Goal: Task Accomplishment & Management: Complete application form

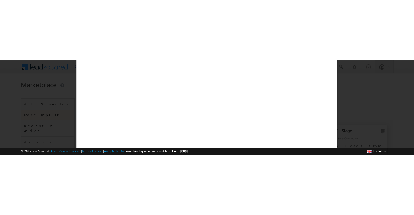
scroll to position [39, 0]
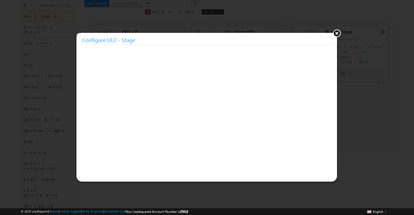
click at [338, 34] on button at bounding box center [336, 33] width 8 height 8
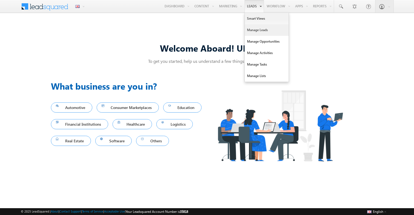
click at [250, 30] on link "Manage Leads" at bounding box center [267, 29] width 44 height 11
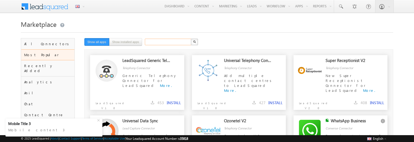
click at [172, 42] on input "text" at bounding box center [168, 42] width 47 height 7
type input "*****"
click at [195, 40] on button "button" at bounding box center [194, 42] width 7 height 7
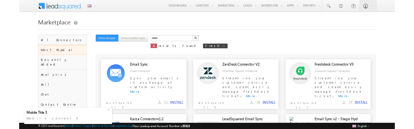
scroll to position [18, 0]
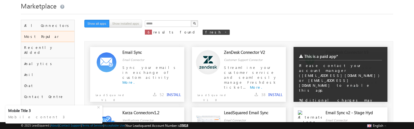
click at [376, 96] on div "This is a paid app* Please contact your account manager (udsnew@mailinator.com)…" at bounding box center [340, 74] width 94 height 55
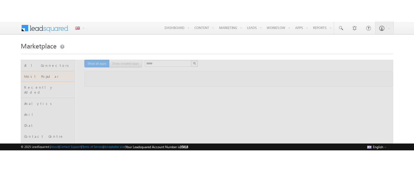
scroll to position [18, 0]
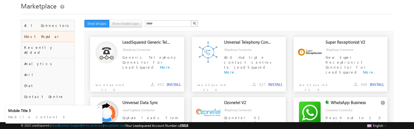
click at [194, 22] on button "button" at bounding box center [194, 23] width 7 height 7
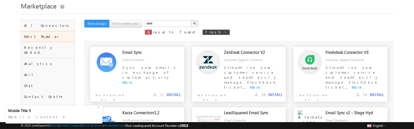
click at [375, 94] on button "INSTALL" at bounding box center [377, 94] width 14 height 5
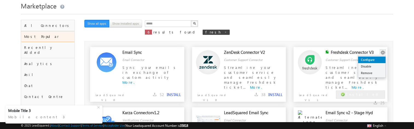
click at [376, 59] on link "Configure" at bounding box center [371, 59] width 27 height 7
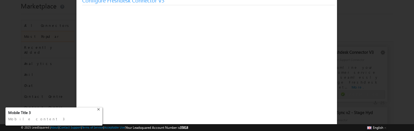
click at [97, 109] on div "+" at bounding box center [99, 108] width 7 height 7
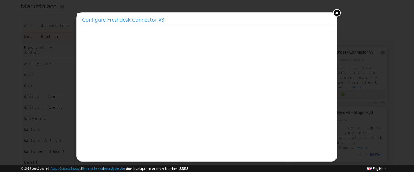
click at [339, 13] on button at bounding box center [336, 12] width 8 height 8
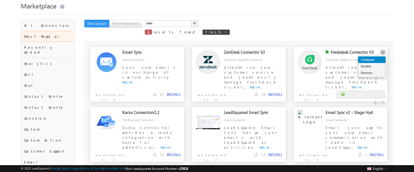
click at [378, 58] on link "Configure" at bounding box center [371, 59] width 27 height 7
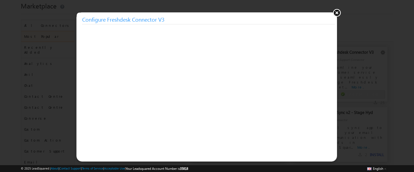
click at [338, 12] on button at bounding box center [336, 12] width 8 height 8
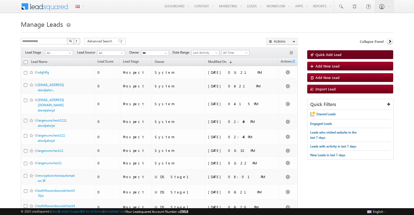
click at [317, 55] on span "Quick Add Lead" at bounding box center [328, 54] width 26 height 5
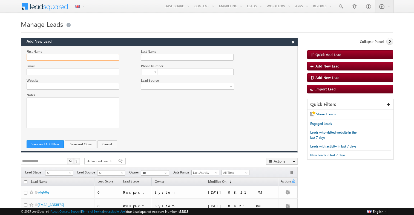
click at [91, 59] on input "First Name" at bounding box center [73, 57] width 92 height 7
type input "**********"
click at [104, 73] on input "Email" at bounding box center [73, 72] width 92 height 7
paste input "**********"
type input "**********"
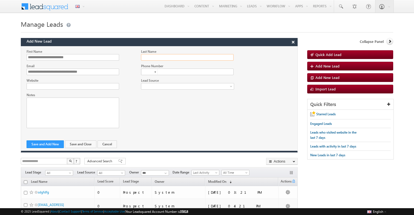
click at [178, 57] on input "Last Name" at bounding box center [187, 57] width 92 height 7
type input "**"
click at [149, 76] on div at bounding box center [159, 70] width 276 height 14
click at [155, 72] on div at bounding box center [155, 72] width 2 height 1
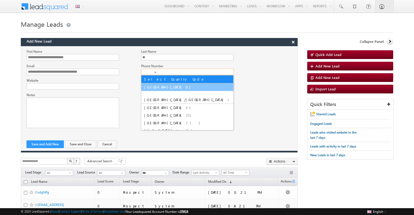
click at [157, 89] on li "India 91" at bounding box center [187, 87] width 92 height 8
type input "***"
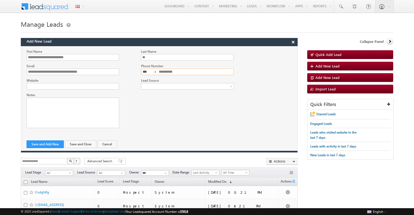
type input "**********"
click at [77, 109] on div "Rich Text Editor, Notes-inline-editor-div" at bounding box center [73, 113] width 93 height 31
click at [81, 145] on button "Save and Close" at bounding box center [80, 145] width 31 height 8
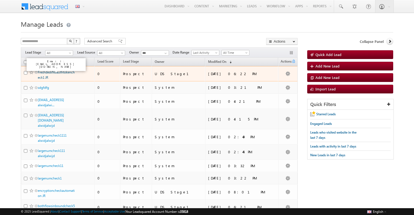
click at [66, 72] on link "FreshdeskNoauthtokencheck1 JR" at bounding box center [56, 74] width 37 height 9
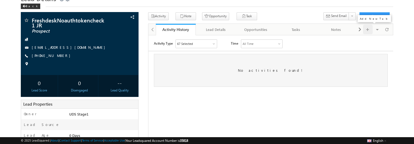
scroll to position [26, 0]
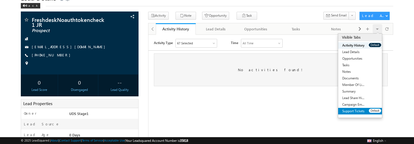
click at [361, 112] on link "Support Tickets" at bounding box center [353, 111] width 31 height 7
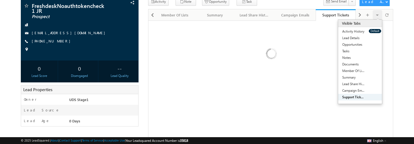
scroll to position [33, 0]
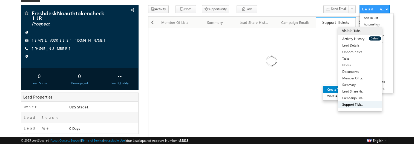
click at [353, 88] on link "Create Ticket" at bounding box center [341, 89] width 37 height 7
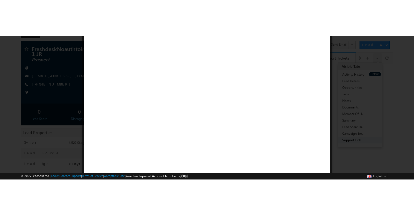
scroll to position [1, 0]
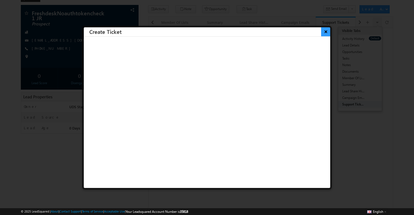
click at [327, 30] on button "×" at bounding box center [325, 32] width 9 height 10
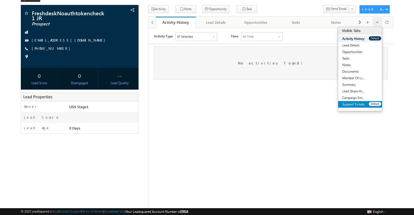
click at [354, 107] on link "Support Tickets" at bounding box center [353, 104] width 31 height 7
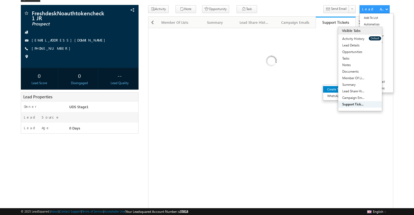
click at [349, 88] on link "Create Ticket" at bounding box center [341, 89] width 37 height 7
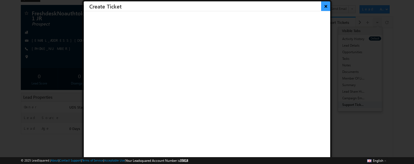
click at [326, 6] on button "×" at bounding box center [325, 6] width 9 height 10
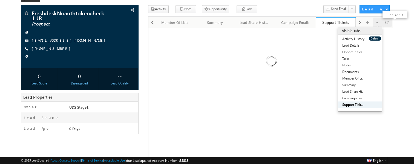
click at [388, 25] on div at bounding box center [387, 23] width 10 height 10
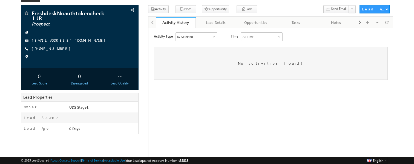
click at [207, 36] on div "67 Selected" at bounding box center [195, 36] width 41 height 8
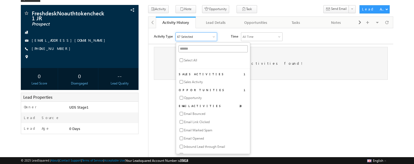
click at [188, 59] on span "Select All" at bounding box center [190, 59] width 13 height 5
click at [300, 83] on html "Activity Type All Selected Select All Sales Activities 1 Sales Activity Opportu…" at bounding box center [270, 56] width 245 height 56
click at [294, 83] on html "Activity Type All Selected Select All Sales Activities 1 Sales Activity Opportu…" at bounding box center [270, 56] width 245 height 56
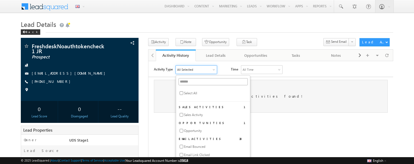
click at [278, 116] on html "Activity Type All Selected Select All Sales Activities 1 Sales Activity Opportu…" at bounding box center [270, 89] width 245 height 56
click at [213, 70] on div at bounding box center [213, 69] width 3 height 3
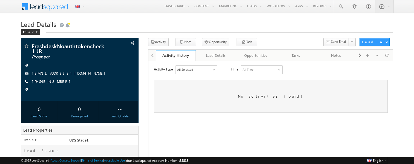
click at [211, 70] on div "All Selected" at bounding box center [195, 69] width 41 height 8
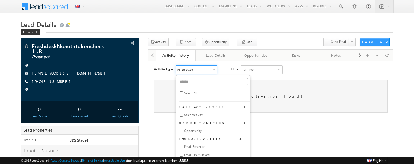
click at [190, 93] on span "Select All" at bounding box center [190, 92] width 13 height 5
click at [293, 116] on html "Activity Type All Selected Select All Sales Activities 1 Sales Activity Opportu…" at bounding box center [270, 89] width 245 height 56
click at [225, 71] on div "Activity Type All Selected Select All Sales Activities 1 Sales Activity Opportu…" at bounding box center [272, 69] width 239 height 9
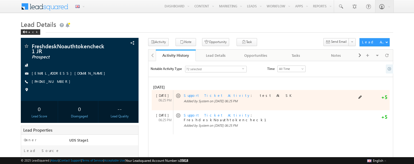
click at [200, 94] on link "Support Ticket Activity" at bounding box center [217, 95] width 67 height 5
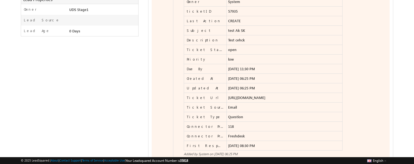
scroll to position [171, 0]
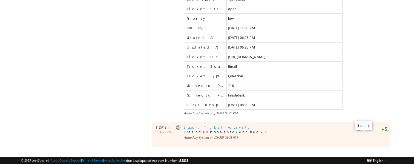
click at [0, 0] on span at bounding box center [0, 0] width 0 height 0
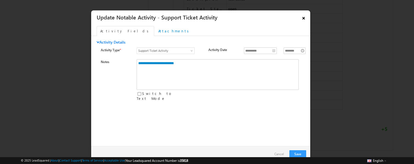
click at [304, 18] on link "×" at bounding box center [303, 17] width 9 height 10
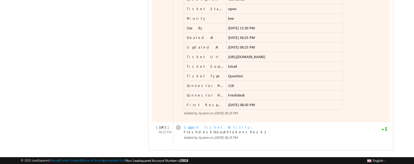
scroll to position [0, 0]
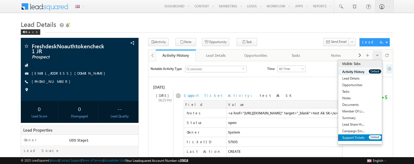
click at [359, 135] on link "Support Tickets" at bounding box center [353, 137] width 31 height 7
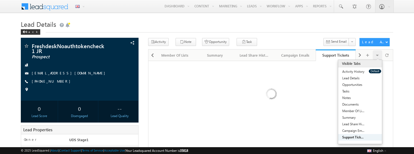
click at [188, 152] on span "35818" at bounding box center [184, 151] width 8 height 4
copy span "35818"
